Goal: Obtain resource: Obtain resource

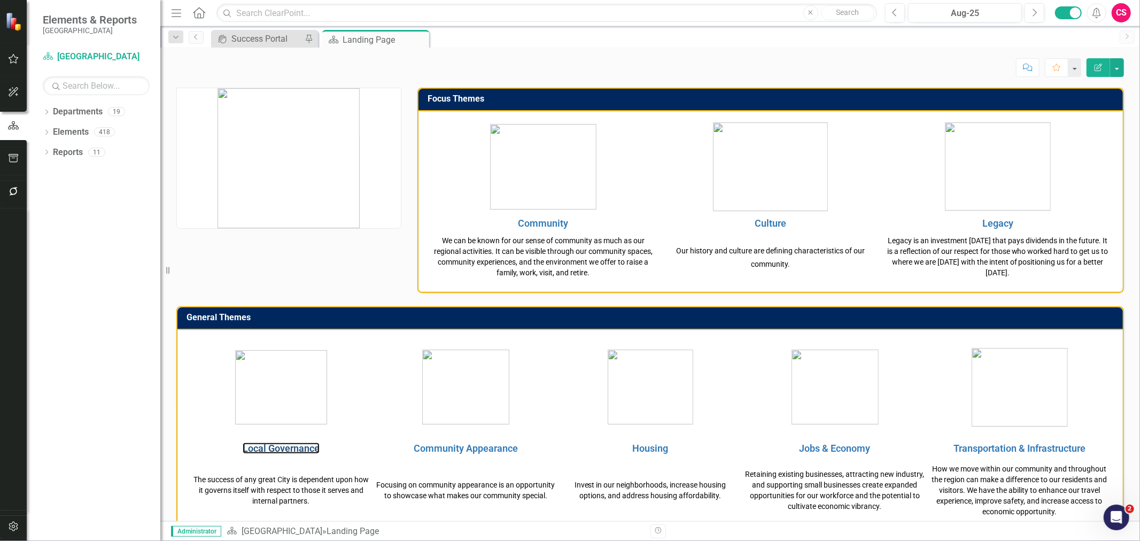
drag, startPoint x: 291, startPoint y: 446, endPoint x: 243, endPoint y: 1, distance: 448.2
click at [291, 446] on link "Local Governance" at bounding box center [281, 447] width 77 height 11
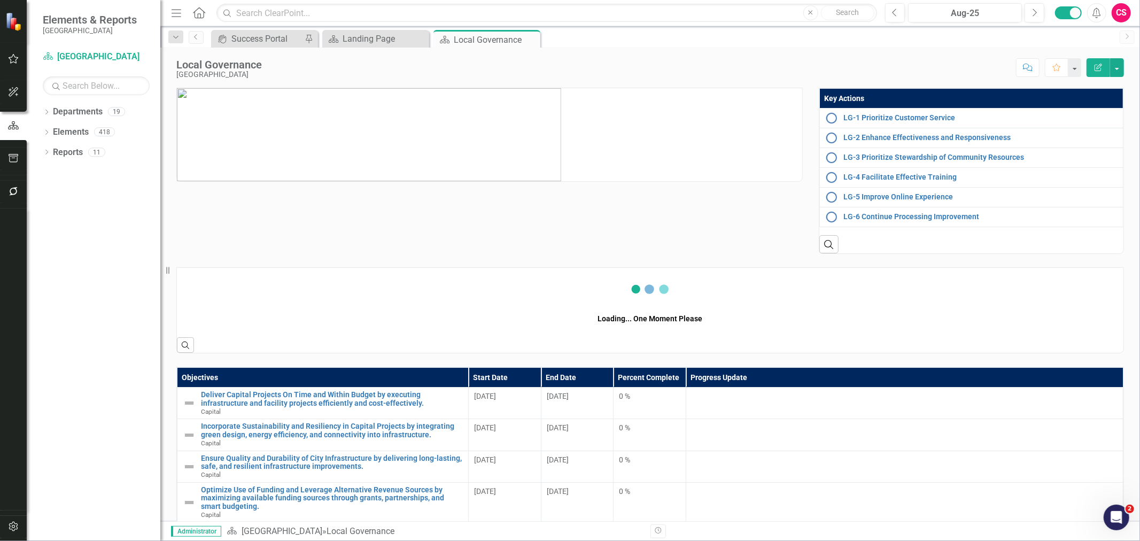
click at [13, 169] on button "button" at bounding box center [14, 158] width 24 height 22
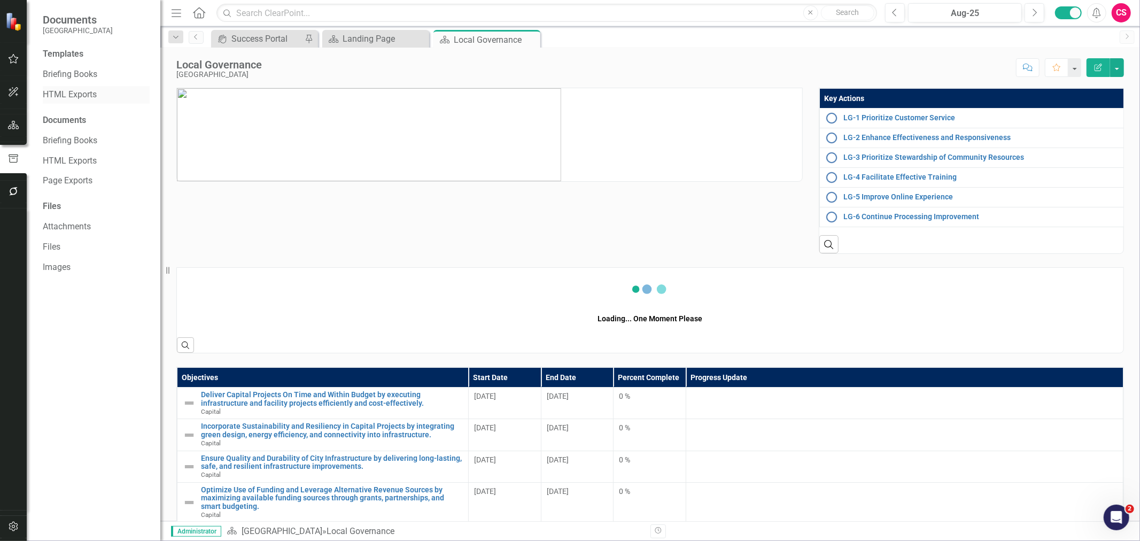
click at [76, 85] on div "Templates Briefing Books HTML Exports Documents Briefing Books HTML Exports Pag…" at bounding box center [94, 294] width 134 height 493
click at [72, 94] on div "Templates Briefing Books HTML Exports Documents Briefing Books HTML Exports Pag…" at bounding box center [94, 294] width 134 height 493
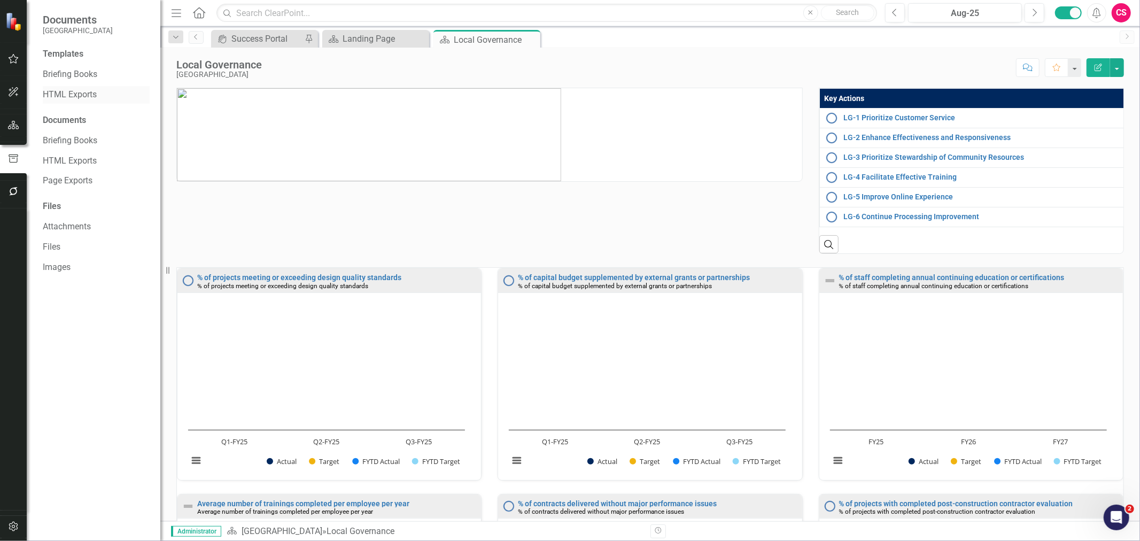
click at [82, 96] on link "HTML Exports" at bounding box center [96, 95] width 107 height 12
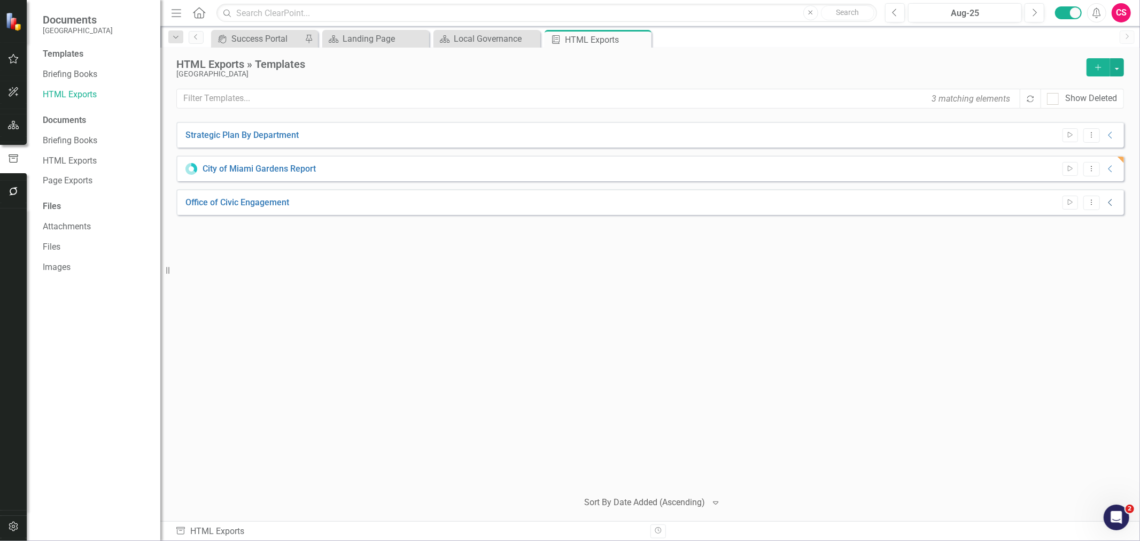
click at [1110, 203] on icon "Collapse" at bounding box center [1110, 202] width 11 height 9
click at [1091, 227] on link "Link" at bounding box center [1085, 228] width 15 height 14
click at [1110, 202] on icon "Expanded" at bounding box center [1110, 202] width 11 height 9
click at [18, 123] on icon "button" at bounding box center [13, 125] width 11 height 9
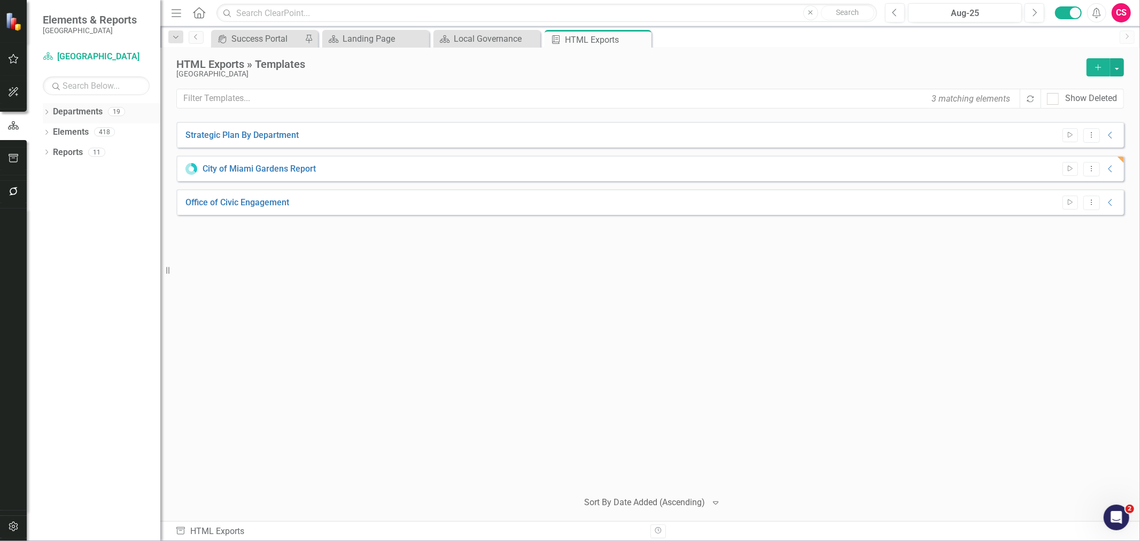
click at [46, 111] on icon "Dropdown" at bounding box center [46, 113] width 7 height 6
click at [52, 130] on icon "Dropdown" at bounding box center [52, 131] width 8 height 6
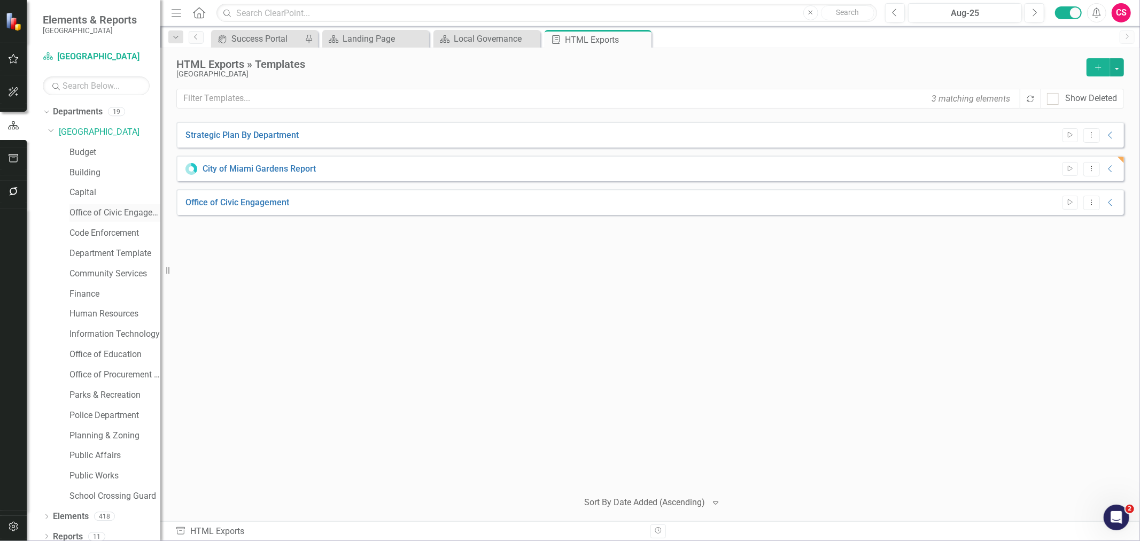
click at [102, 221] on div "Office of Civic Engagement" at bounding box center [114, 213] width 91 height 18
click at [102, 211] on link "Office of Civic Engagement" at bounding box center [114, 213] width 91 height 12
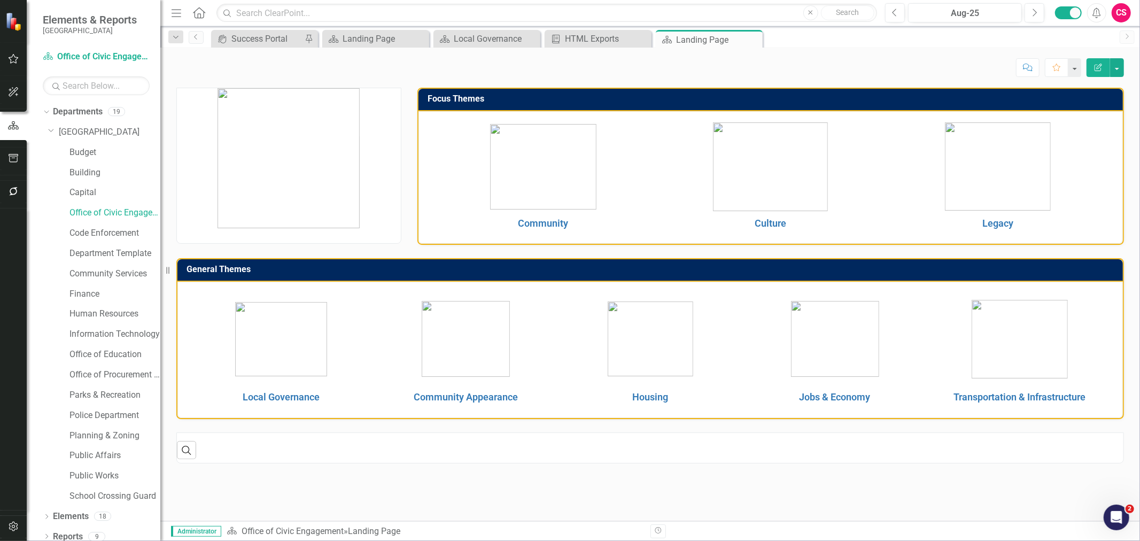
click at [430, 179] on td at bounding box center [543, 167] width 227 height 94
click at [301, 399] on link "Local Governance" at bounding box center [281, 396] width 77 height 11
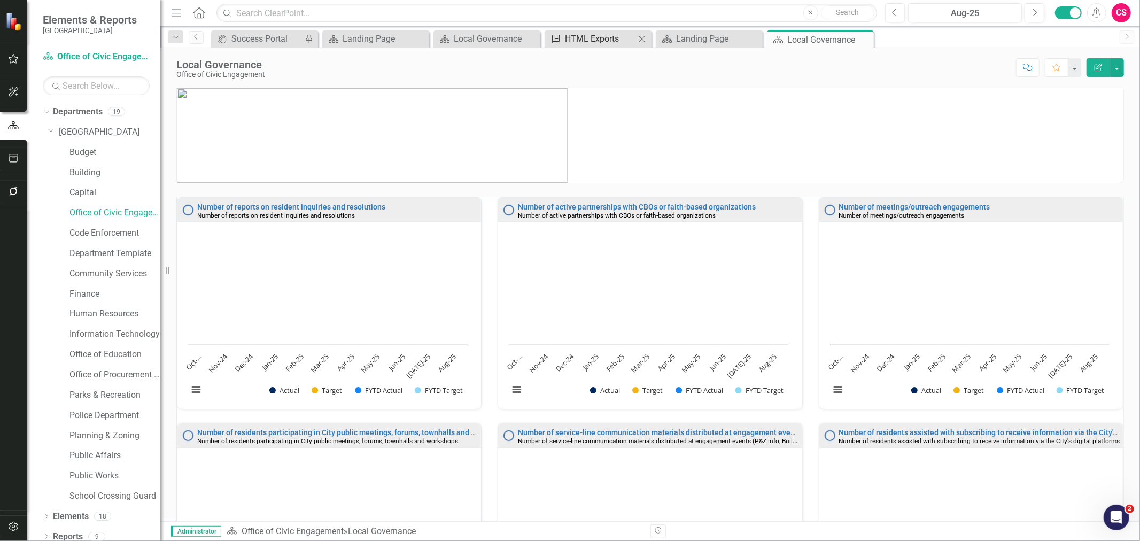
click at [586, 40] on div "HTML Exports" at bounding box center [600, 38] width 71 height 13
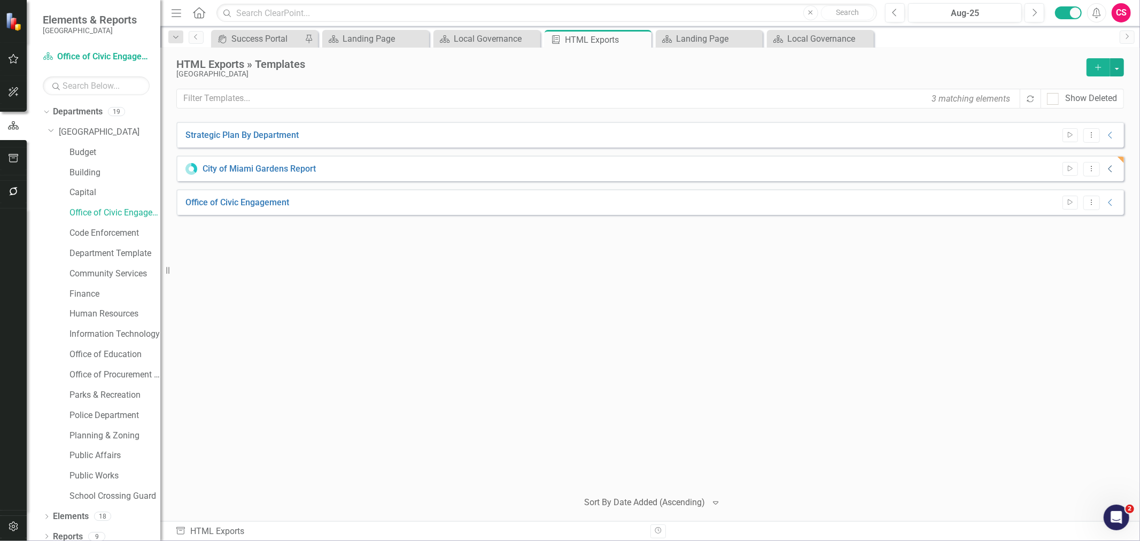
click at [1110, 169] on icon "Collapse" at bounding box center [1110, 169] width 11 height 9
click at [1091, 169] on icon "Dropdown Menu" at bounding box center [1091, 168] width 9 height 7
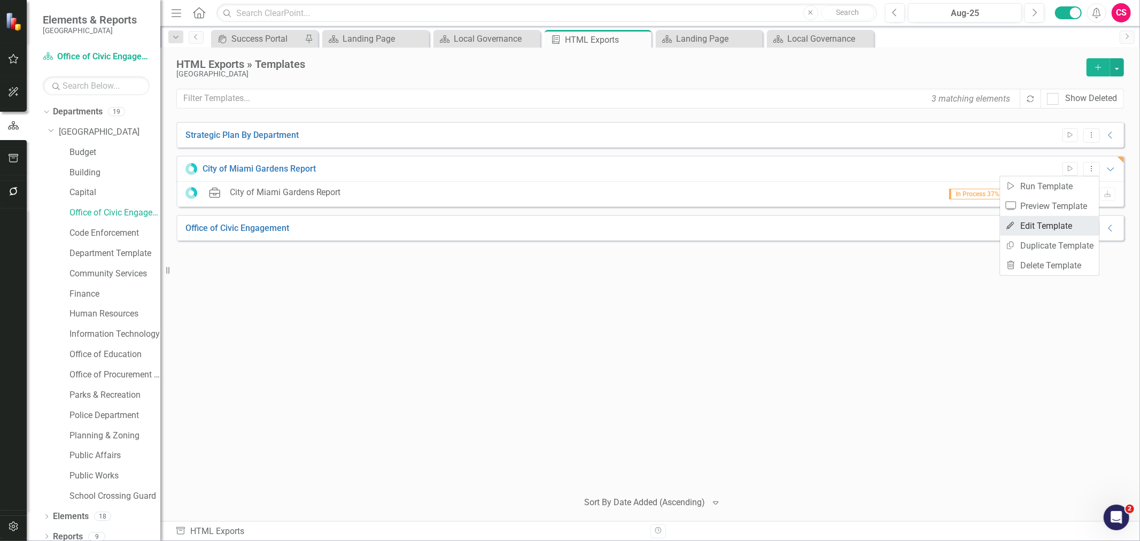
click at [1055, 219] on link "Edit Edit Template" at bounding box center [1049, 226] width 99 height 20
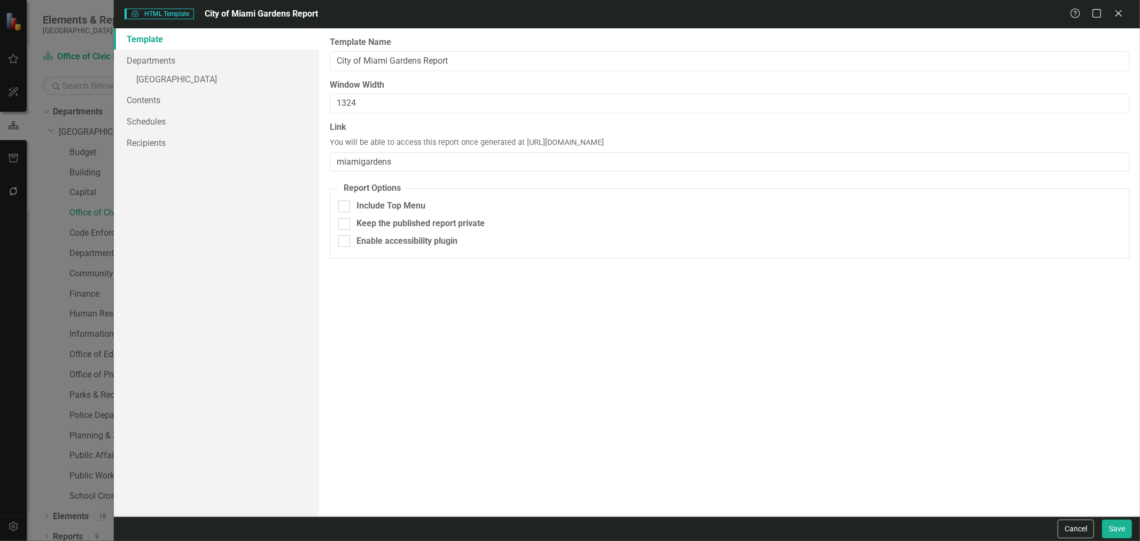
drag, startPoint x: 756, startPoint y: 147, endPoint x: 522, endPoint y: 143, distance: 234.6
click at [522, 143] on div "Link You will be able to access this report once generated at [URL][DOMAIN_NAME…" at bounding box center [729, 146] width 799 height 50
copy span "[URL][DOMAIN_NAME]"
click at [1078, 538] on div "Cancel Save" at bounding box center [627, 528] width 1026 height 25
click at [1075, 528] on button "Cancel" at bounding box center [1075, 528] width 36 height 19
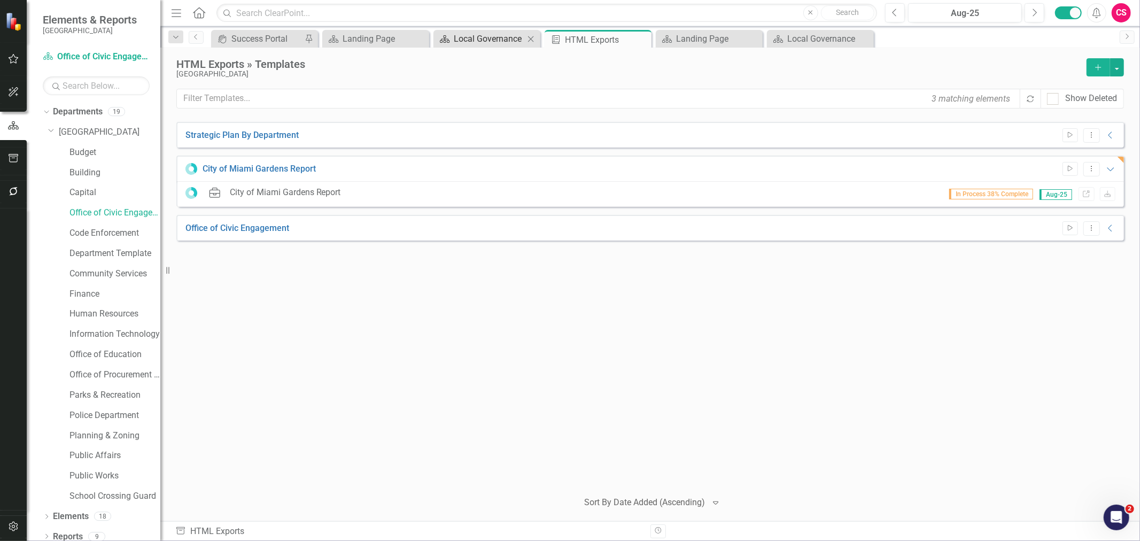
click at [492, 35] on div "Local Governance" at bounding box center [489, 38] width 71 height 13
